Goal: Transaction & Acquisition: Purchase product/service

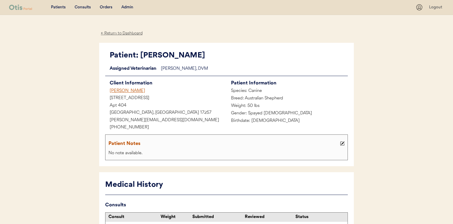
click at [129, 90] on div "Hannah Witter" at bounding box center [165, 90] width 121 height 7
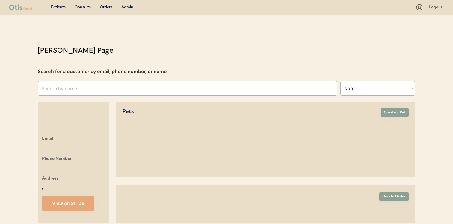
select select ""Name""
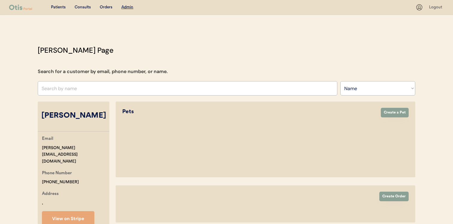
select select "true"
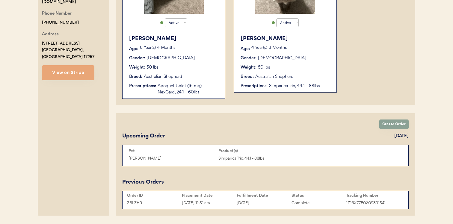
scroll to position [163, 0]
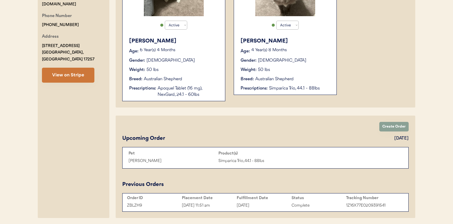
click at [62, 68] on button "View on Stripe" at bounding box center [68, 75] width 52 height 15
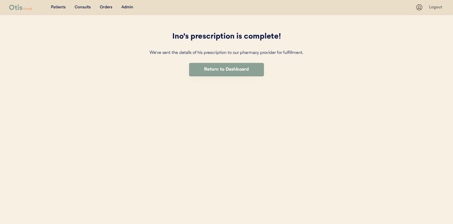
click at [146, 134] on div "Patients Consults Orders Admin Logout Ino's prescription is complete! We've sen…" at bounding box center [226, 112] width 453 height 224
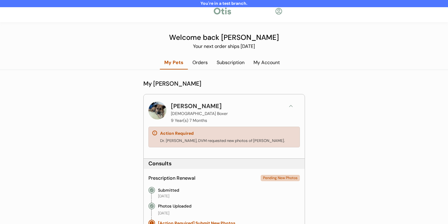
click at [275, 107] on div "[PERSON_NAME] [DEMOGRAPHIC_DATA] Boxer 9 Year(s) 7 Months" at bounding box center [226, 112] width 111 height 23
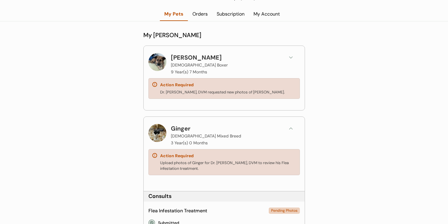
scroll to position [53, 0]
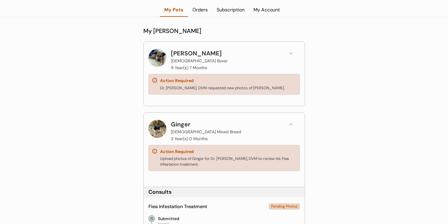
click at [271, 117] on div "Ginger [DEMOGRAPHIC_DATA] Mixed Breed 3 Year(s) 0 Months Action Required Upload…" at bounding box center [224, 149] width 161 height 73
click at [271, 124] on div "Ginger [DEMOGRAPHIC_DATA] Mixed Breed 3 Year(s) 0 Months" at bounding box center [226, 131] width 111 height 23
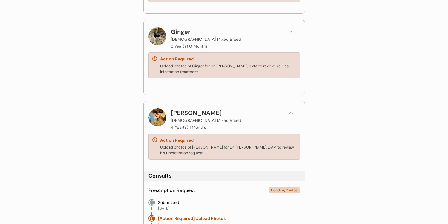
scroll to position [157, 0]
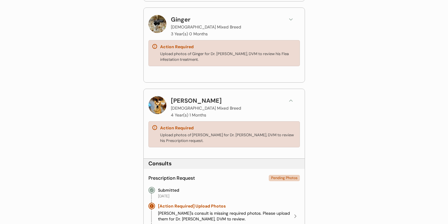
click at [270, 100] on div "[PERSON_NAME] [DEMOGRAPHIC_DATA] Mixed Breed 4 Year(s) 1 Months" at bounding box center [226, 107] width 111 height 23
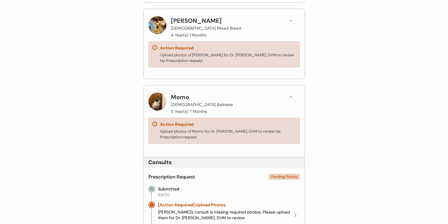
scroll to position [268, 0]
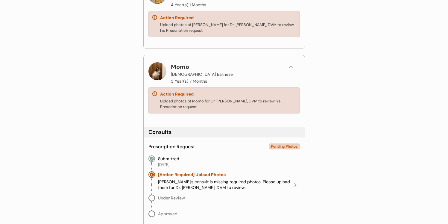
click at [269, 72] on div "Momo [DEMOGRAPHIC_DATA] Balinese 5 Year(s) 7 Months" at bounding box center [226, 73] width 111 height 23
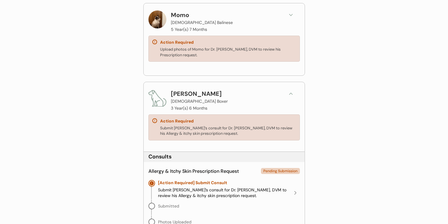
scroll to position [321, 0]
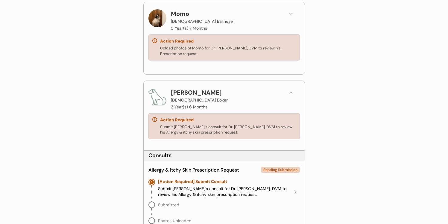
click at [263, 94] on div "[PERSON_NAME][DEMOGRAPHIC_DATA] 3 Year(s) 6 Months" at bounding box center [226, 99] width 111 height 23
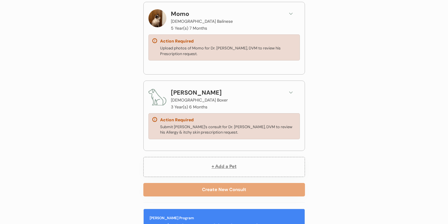
click at [263, 94] on div "[PERSON_NAME][DEMOGRAPHIC_DATA] 3 Year(s) 6 Months" at bounding box center [226, 99] width 111 height 23
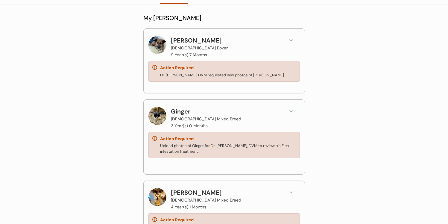
scroll to position [64, 0]
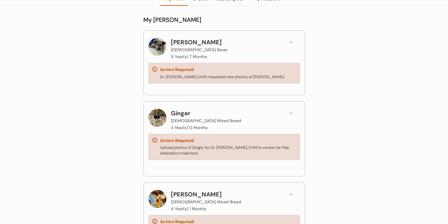
click at [254, 43] on div "[PERSON_NAME] [DEMOGRAPHIC_DATA] Boxer 9 Year(s) 7 Months" at bounding box center [226, 49] width 111 height 23
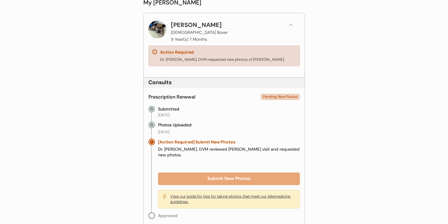
scroll to position [74, 0]
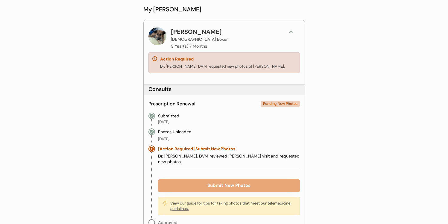
click at [251, 33] on div "[PERSON_NAME] [DEMOGRAPHIC_DATA] Boxer 9 Year(s) 7 Months" at bounding box center [226, 38] width 111 height 23
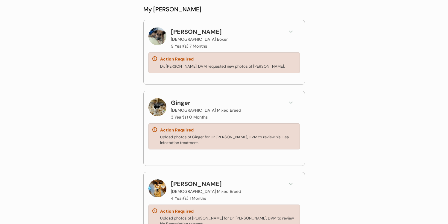
click at [249, 27] on div "[PERSON_NAME] [DEMOGRAPHIC_DATA] Boxer 9 Year(s) 7 Months Action Required Dr. […" at bounding box center [224, 51] width 161 height 63
click at [250, 33] on div "[PERSON_NAME] [DEMOGRAPHIC_DATA] Boxer 9 Year(s) 7 Months" at bounding box center [226, 38] width 111 height 23
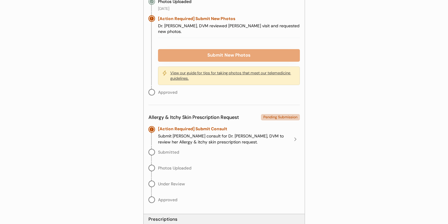
scroll to position [10, 0]
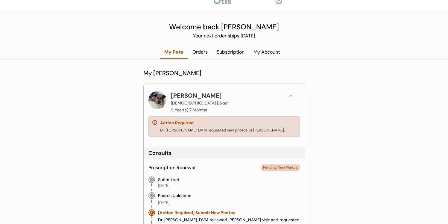
click at [243, 97] on div "[PERSON_NAME] [DEMOGRAPHIC_DATA] Boxer 9 Year(s) 7 Months" at bounding box center [226, 102] width 111 height 23
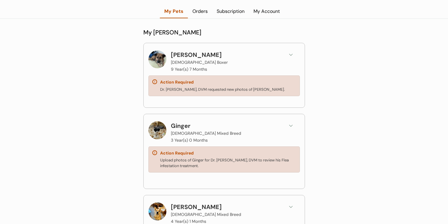
scroll to position [132, 0]
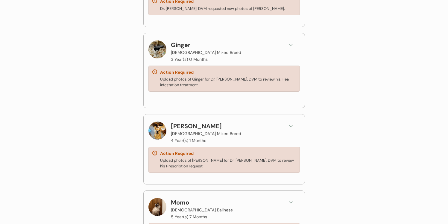
click at [248, 44] on div "Ginger [DEMOGRAPHIC_DATA] Mixed Breed 3 Year(s) 0 Months" at bounding box center [226, 51] width 111 height 23
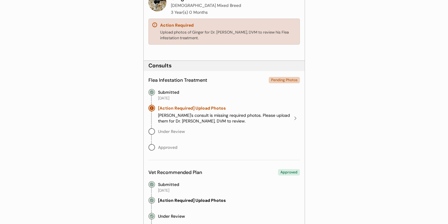
scroll to position [107, 0]
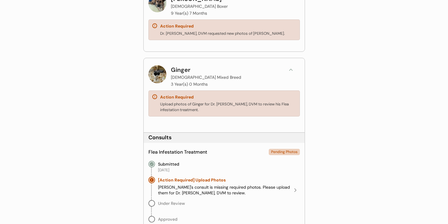
click at [248, 69] on div "Ginger [DEMOGRAPHIC_DATA] Mixed Breed 3 Year(s) 0 Months" at bounding box center [226, 76] width 111 height 23
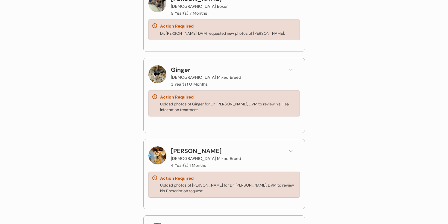
click at [234, 146] on div "[PERSON_NAME] [DEMOGRAPHIC_DATA] Mixed Breed 4 Year(s) 1 Months" at bounding box center [226, 157] width 111 height 23
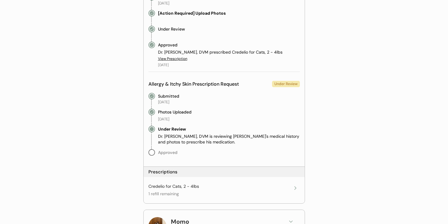
scroll to position [167, 0]
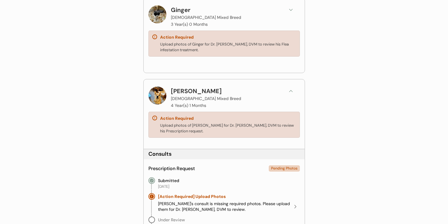
click at [241, 89] on div "[PERSON_NAME] [DEMOGRAPHIC_DATA] Mixed Breed 4 Year(s) 1 Months" at bounding box center [226, 98] width 111 height 23
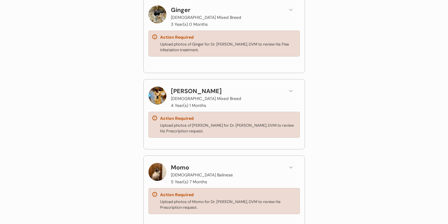
click at [225, 165] on div "Momo [DEMOGRAPHIC_DATA] Balinese 5 Year(s) 7 Months" at bounding box center [226, 174] width 111 height 23
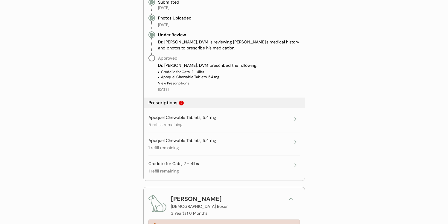
scroll to position [606, 0]
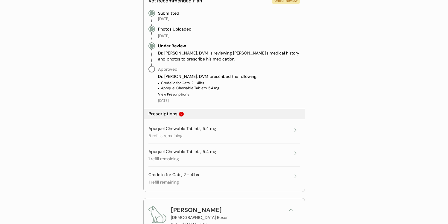
click at [226, 125] on div "Apoquel Chewable Tablets, 5.4 mg 5 refills remaining" at bounding box center [223, 134] width 151 height 23
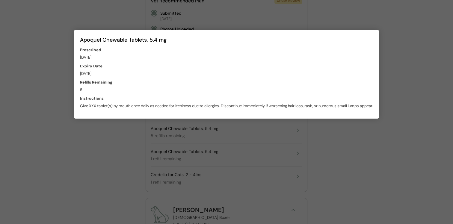
click at [219, 140] on div at bounding box center [226, 112] width 453 height 224
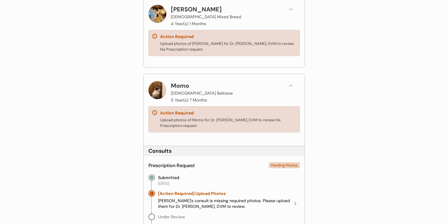
scroll to position [242, 0]
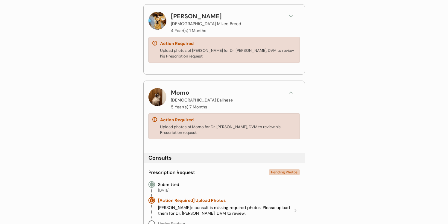
click at [241, 90] on div "Momo [DEMOGRAPHIC_DATA] Balinese 5 Year(s) 7 Months" at bounding box center [226, 99] width 111 height 23
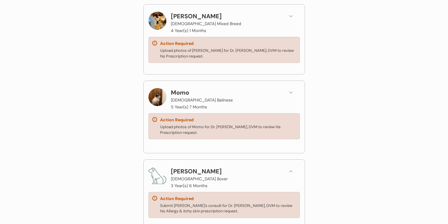
click at [223, 174] on div "[PERSON_NAME][DEMOGRAPHIC_DATA] 3 Year(s) 6 Months" at bounding box center [226, 178] width 111 height 23
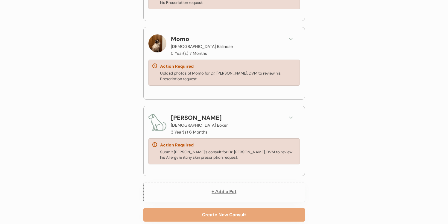
scroll to position [251, 0]
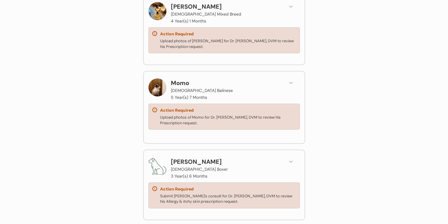
click at [224, 166] on div "[PERSON_NAME][DEMOGRAPHIC_DATA] 3 Year(s) 6 Months" at bounding box center [226, 168] width 111 height 23
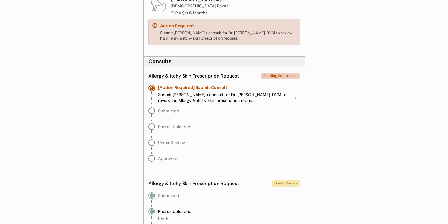
scroll to position [448, 0]
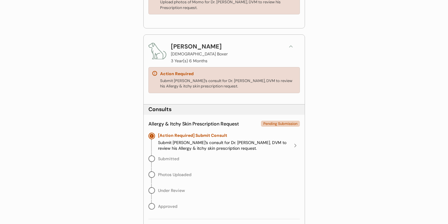
click at [239, 47] on div "[PERSON_NAME][DEMOGRAPHIC_DATA] 3 Year(s) 6 Months" at bounding box center [226, 53] width 111 height 23
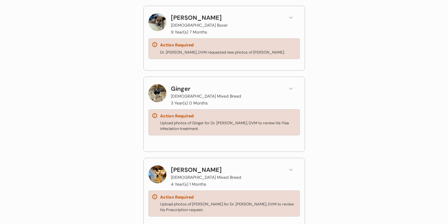
scroll to position [0, 0]
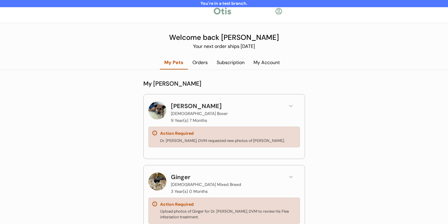
click at [265, 60] on div "My Account" at bounding box center [266, 62] width 35 height 7
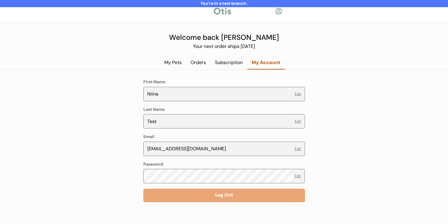
click at [178, 63] on div "My Pets" at bounding box center [173, 62] width 26 height 7
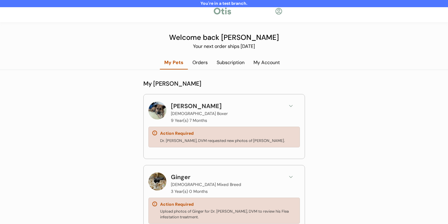
click at [258, 103] on div "[PERSON_NAME] [DEMOGRAPHIC_DATA] Boxer 9 Year(s) 7 Months" at bounding box center [226, 112] width 111 height 23
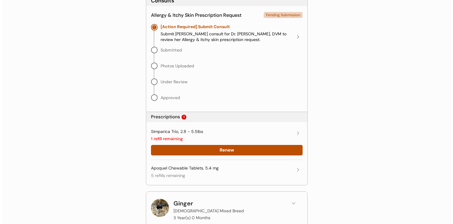
scroll to position [222, 0]
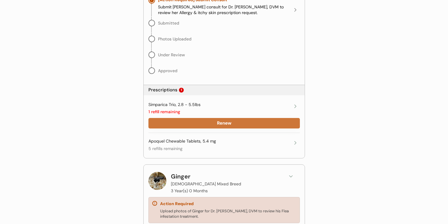
click at [238, 124] on button "Renew" at bounding box center [223, 123] width 151 height 10
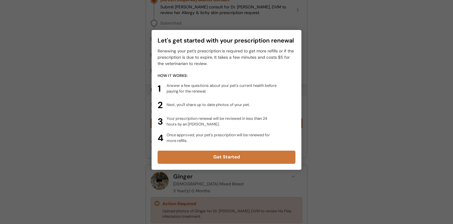
click at [222, 160] on button "Get Started" at bounding box center [226, 157] width 138 height 13
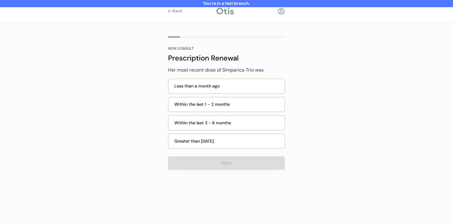
drag, startPoint x: 249, startPoint y: 84, endPoint x: 251, endPoint y: 89, distance: 4.7
click at [249, 84] on div "Less than a month ago" at bounding box center [227, 86] width 107 height 6
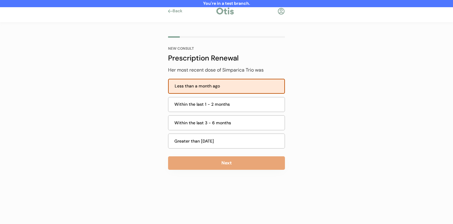
click at [239, 173] on div "NEW CONSULT Prescription Renewal Her most recent dose of Simparica Trio was Les…" at bounding box center [226, 110] width 135 height 177
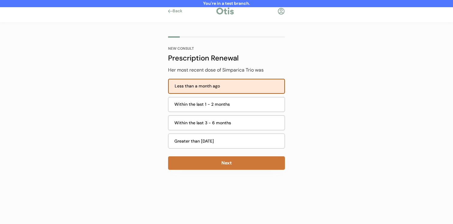
click at [240, 164] on button "Next" at bounding box center [226, 162] width 117 height 13
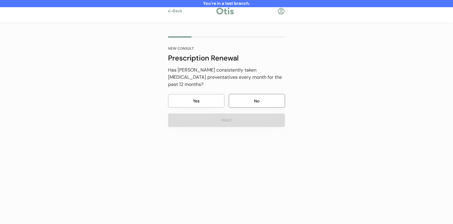
click at [244, 94] on button "No" at bounding box center [257, 100] width 56 height 13
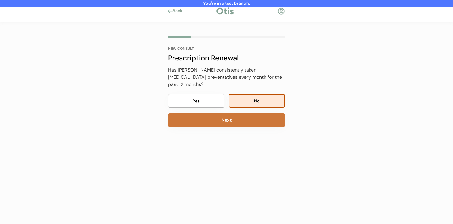
click at [244, 113] on button "Next" at bounding box center [226, 119] width 117 height 13
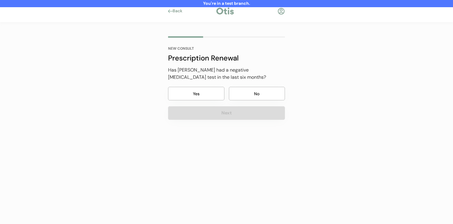
click at [248, 93] on button "No" at bounding box center [257, 93] width 56 height 13
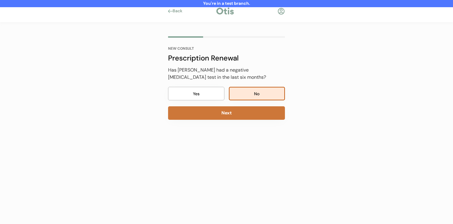
click at [243, 108] on button "Next" at bounding box center [226, 112] width 117 height 13
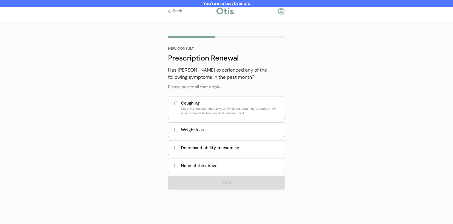
click at [214, 163] on div "None of the above" at bounding box center [231, 166] width 100 height 6
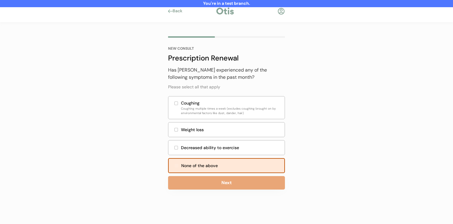
click at [208, 180] on button "Next" at bounding box center [226, 182] width 117 height 13
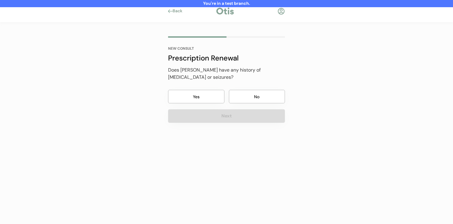
click at [239, 90] on button "No" at bounding box center [257, 96] width 56 height 13
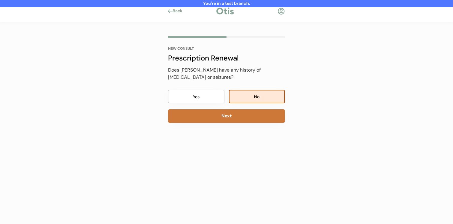
click at [233, 114] on button "Next" at bounding box center [226, 115] width 117 height 13
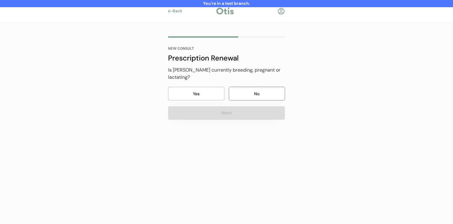
click at [242, 87] on button "No" at bounding box center [257, 93] width 56 height 13
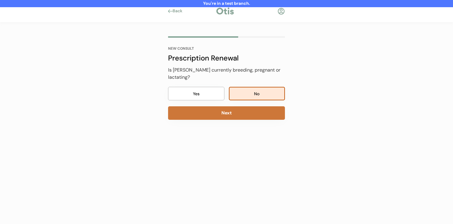
click at [236, 106] on button "Next" at bounding box center [226, 112] width 117 height 13
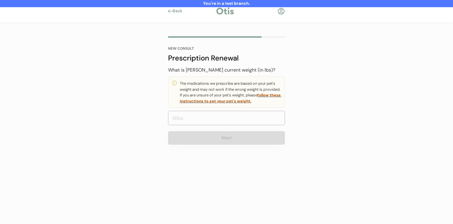
click at [231, 116] on input "input" at bounding box center [226, 118] width 117 height 14
type input "20.0"
click at [245, 140] on button "Next" at bounding box center [226, 137] width 117 height 13
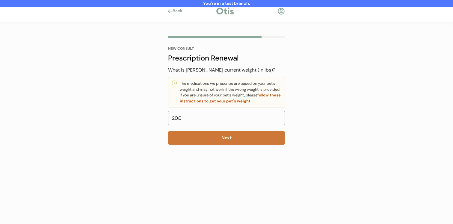
click at [233, 138] on button "Next" at bounding box center [226, 137] width 117 height 13
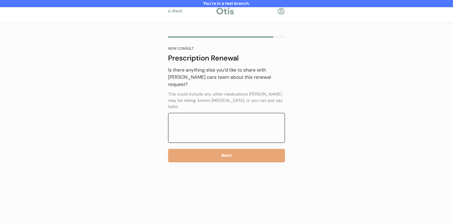
click at [235, 123] on textarea at bounding box center [226, 128] width 117 height 30
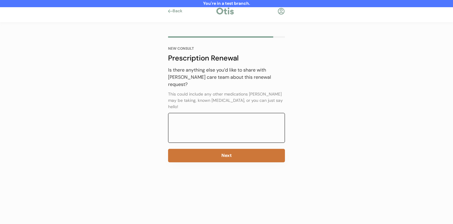
click at [234, 149] on button "Next" at bounding box center [226, 155] width 117 height 13
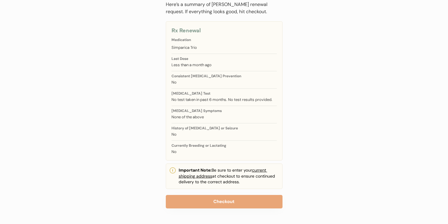
scroll to position [64, 0]
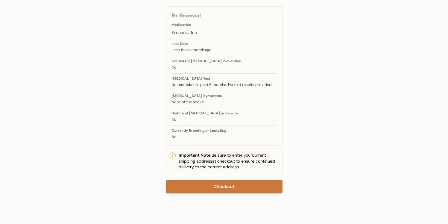
click at [224, 188] on button "Checkout" at bounding box center [224, 186] width 117 height 13
